Goal: Information Seeking & Learning: Learn about a topic

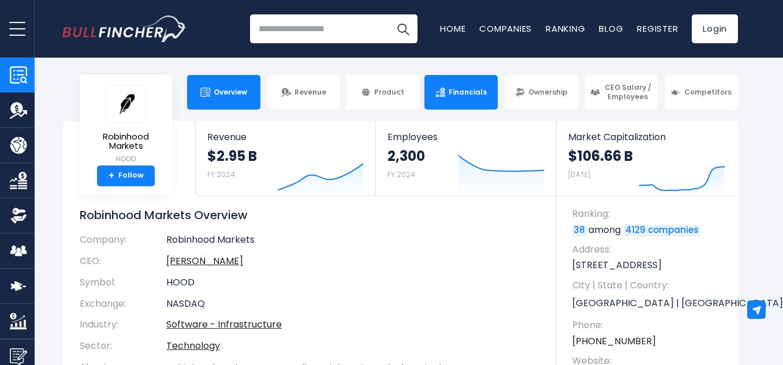
click at [465, 100] on link "Financials" at bounding box center [460, 92] width 73 height 35
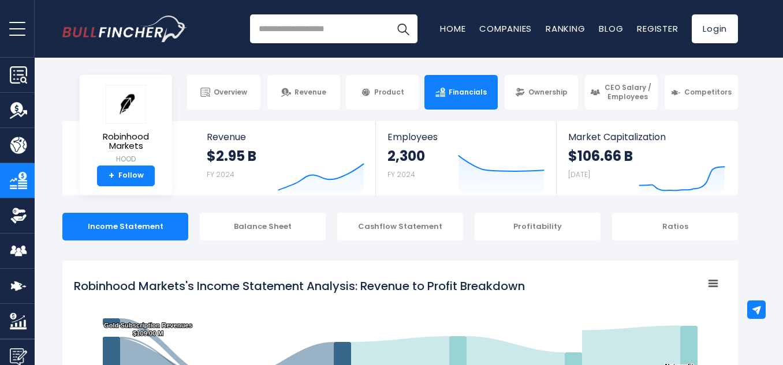
click at [319, 33] on input "search" at bounding box center [333, 28] width 167 height 29
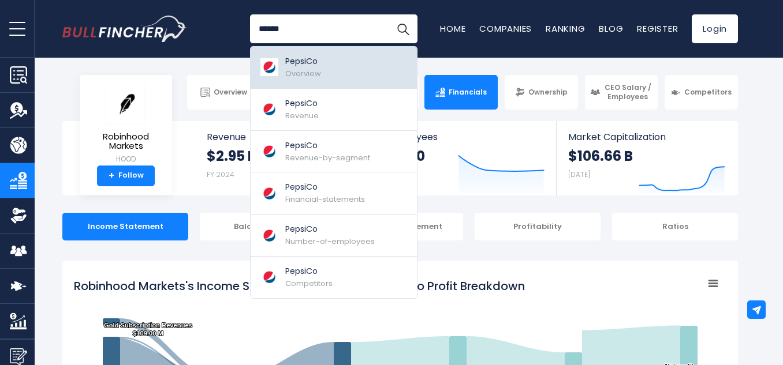
type input "******"
click at [318, 68] on div "PepsiCo Overview" at bounding box center [303, 67] width 36 height 24
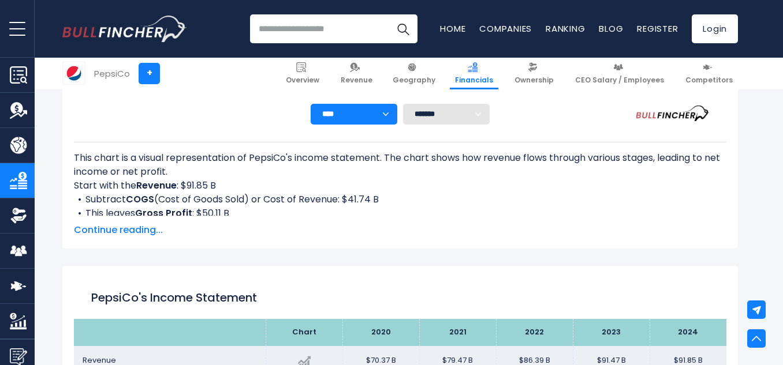
scroll to position [113, 0]
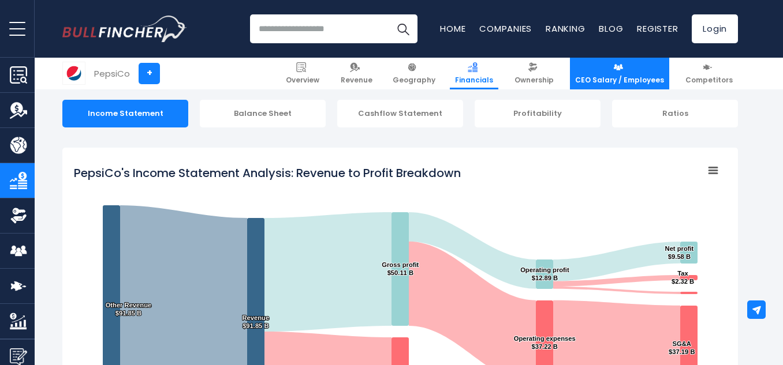
click at [628, 83] on span "CEO Salary / Employees" at bounding box center [619, 80] width 89 height 9
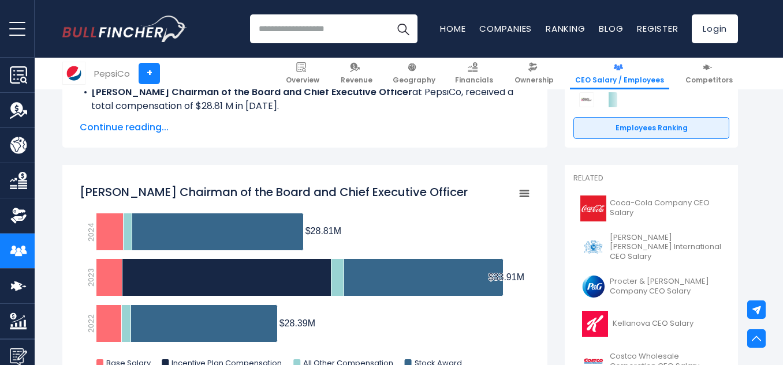
scroll to position [226, 0]
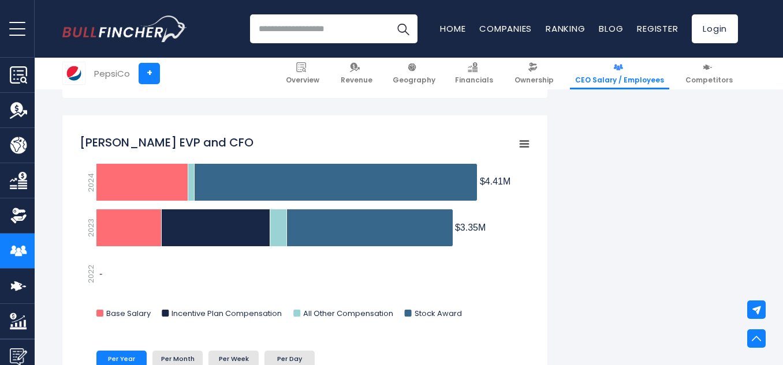
scroll to position [1852, 0]
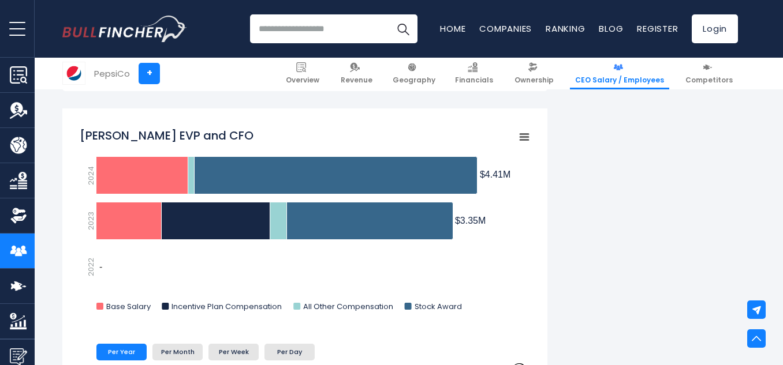
click at [669, 196] on div "PepsiCo's CEO Salary PepsiCo's CEO salary and other executives compensation in …" at bounding box center [399, 74] width 675 height 3337
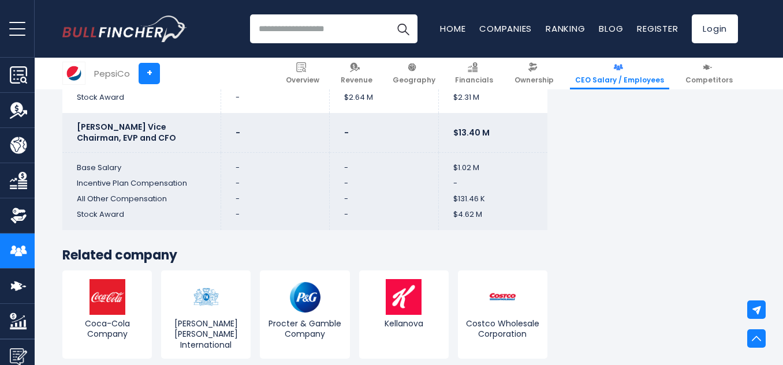
scroll to position [3145, 0]
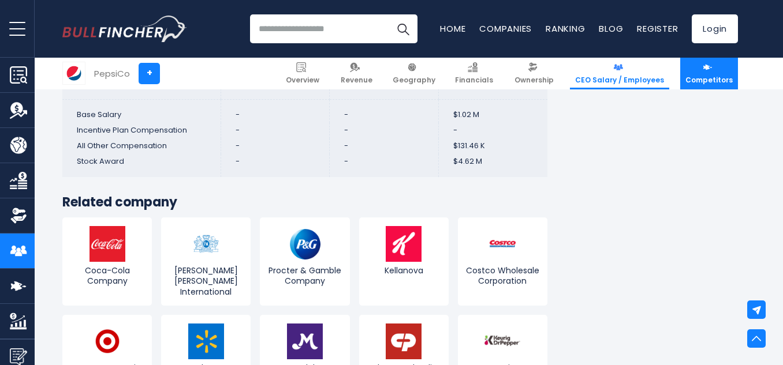
click at [700, 81] on span "Competitors" at bounding box center [708, 80] width 47 height 9
click at [705, 81] on span "Competitors" at bounding box center [708, 80] width 47 height 9
